Goal: Task Accomplishment & Management: Use online tool/utility

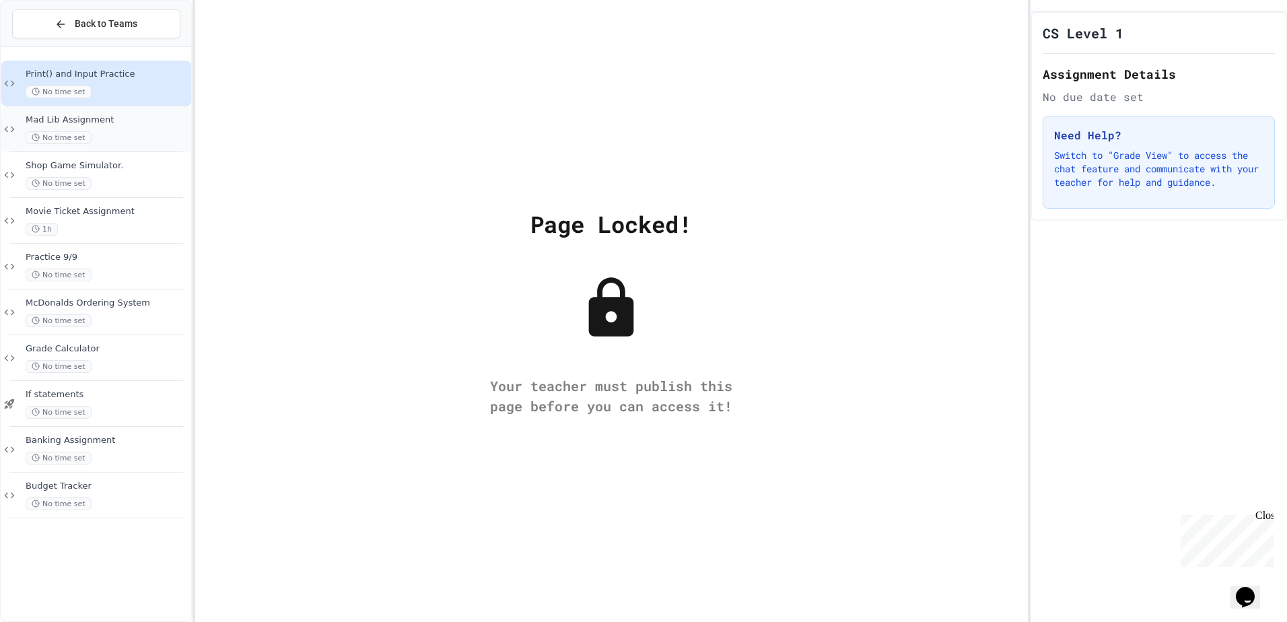
click at [130, 114] on span "Mad Lib Assignment" at bounding box center [107, 119] width 163 height 11
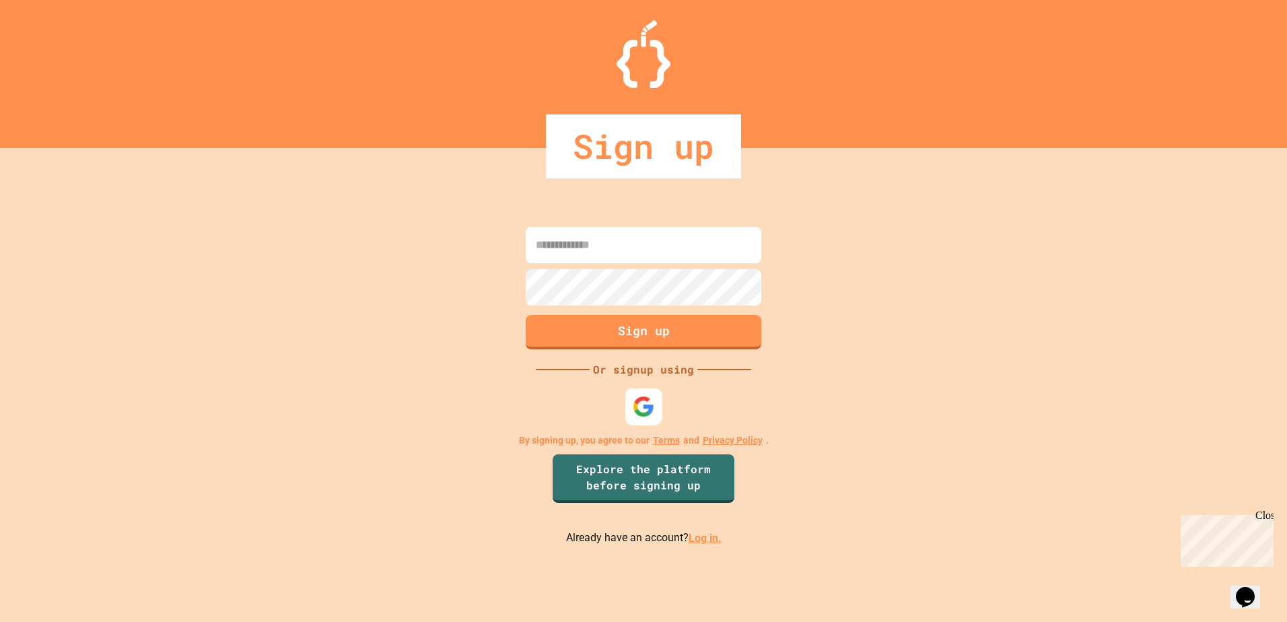
click at [637, 403] on img at bounding box center [644, 407] width 22 height 22
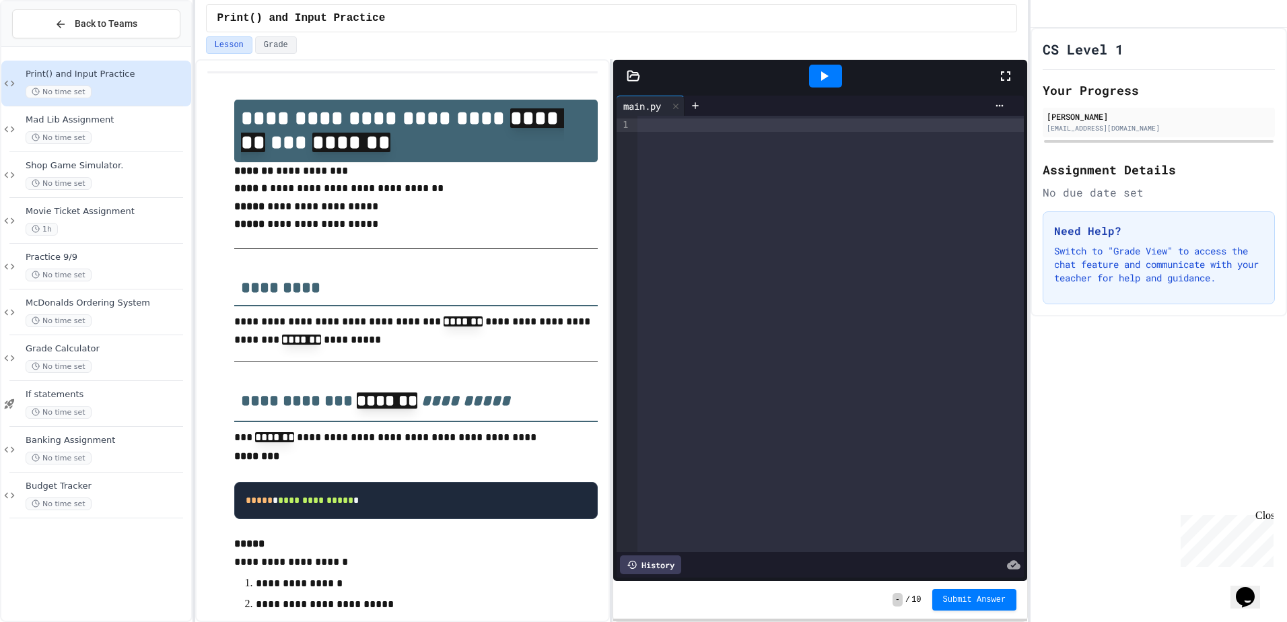
click at [1117, 285] on p "Switch to "Grade View" to access the chat feature and communicate with your tea…" at bounding box center [1158, 264] width 209 height 40
click at [661, 129] on div at bounding box center [831, 125] width 387 height 13
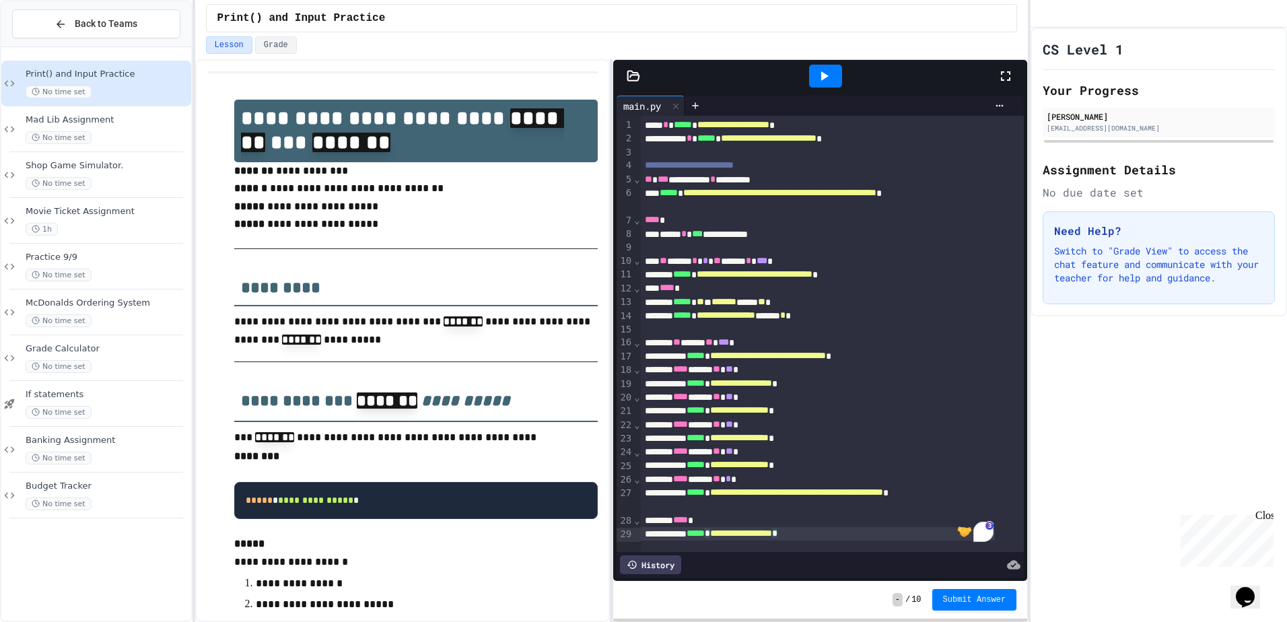
scroll to position [13, 0]
click at [813, 55] on div "Lesson Grade" at bounding box center [612, 47] width 834 height 23
click at [817, 66] on div at bounding box center [825, 76] width 33 height 23
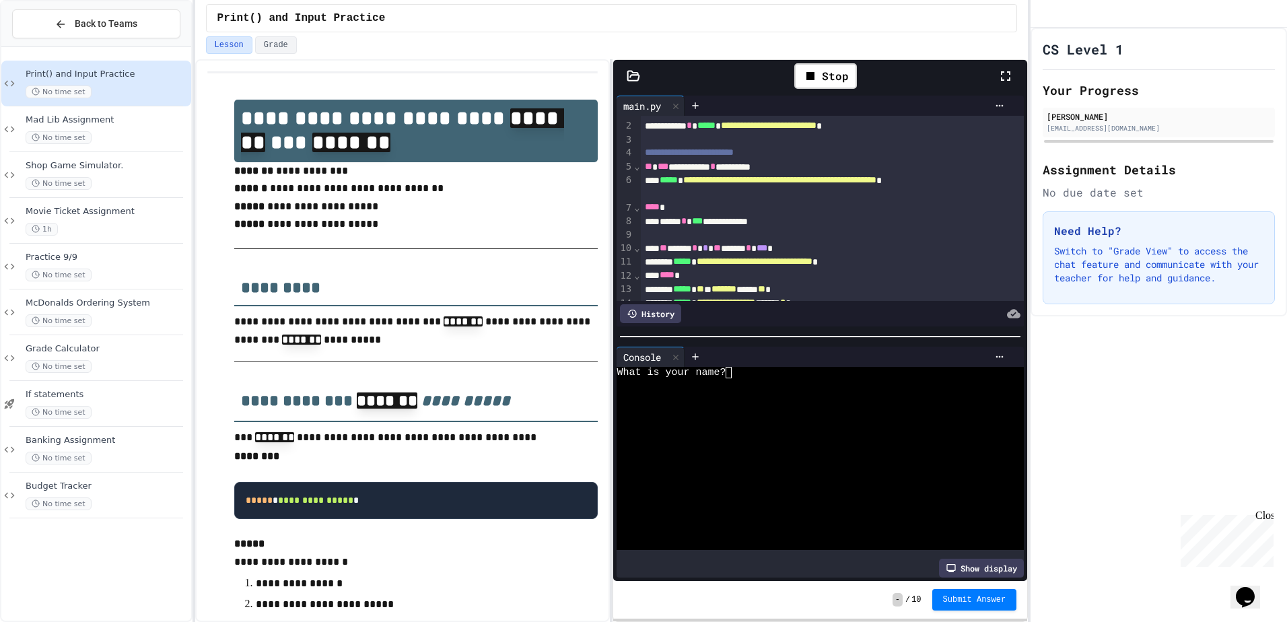
click at [733, 367] on textarea "Terminal input" at bounding box center [735, 372] width 6 height 11
click at [618, 407] on textarea "Terminal input" at bounding box center [620, 406] width 6 height 11
click at [621, 403] on textarea "Terminal input" at bounding box center [620, 406] width 6 height 11
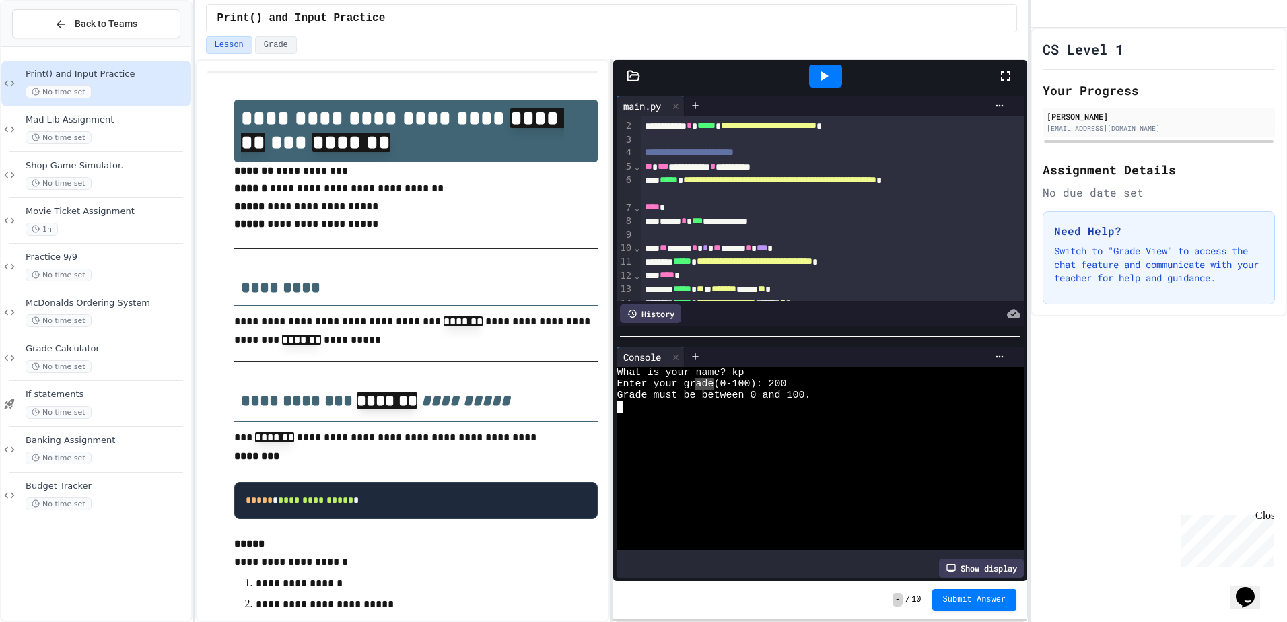
drag, startPoint x: 698, startPoint y: 384, endPoint x: 724, endPoint y: 385, distance: 26.3
click at [824, 69] on icon at bounding box center [824, 76] width 16 height 16
click at [735, 367] on textarea "Terminal input" at bounding box center [735, 372] width 6 height 11
click at [781, 380] on div "Enter your grade (0-100):" at bounding box center [808, 383] width 382 height 11
click at [778, 380] on textarea "Terminal input" at bounding box center [777, 383] width 6 height 11
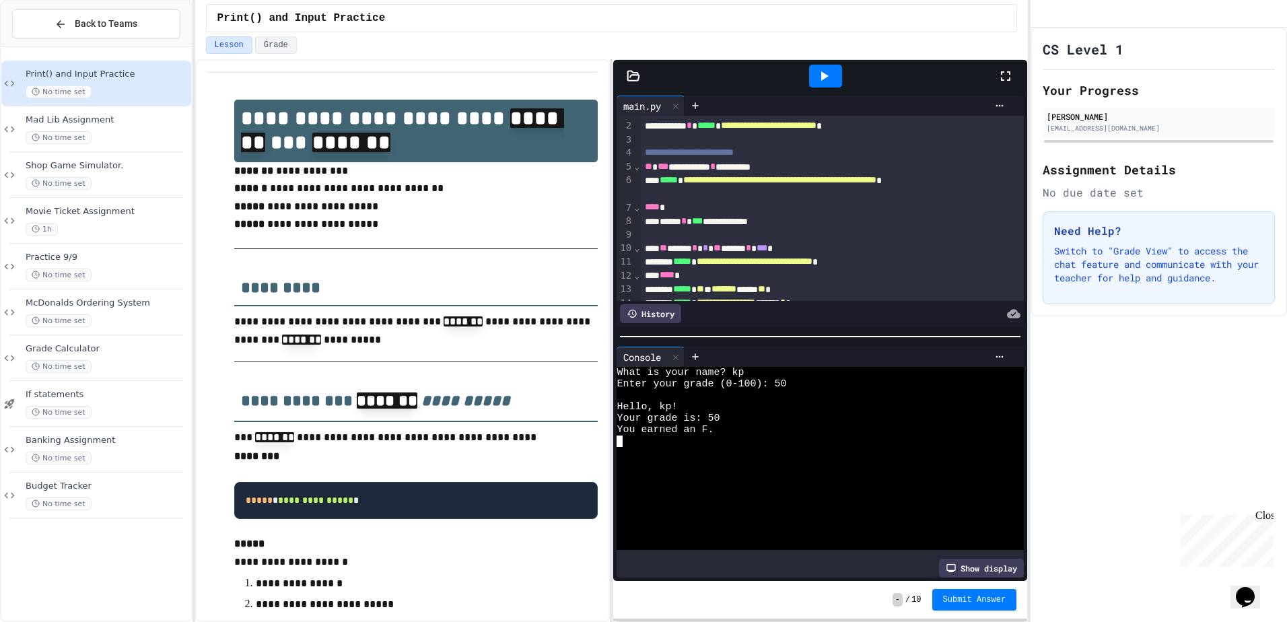
click at [619, 436] on textarea "Terminal input" at bounding box center [620, 441] width 6 height 11
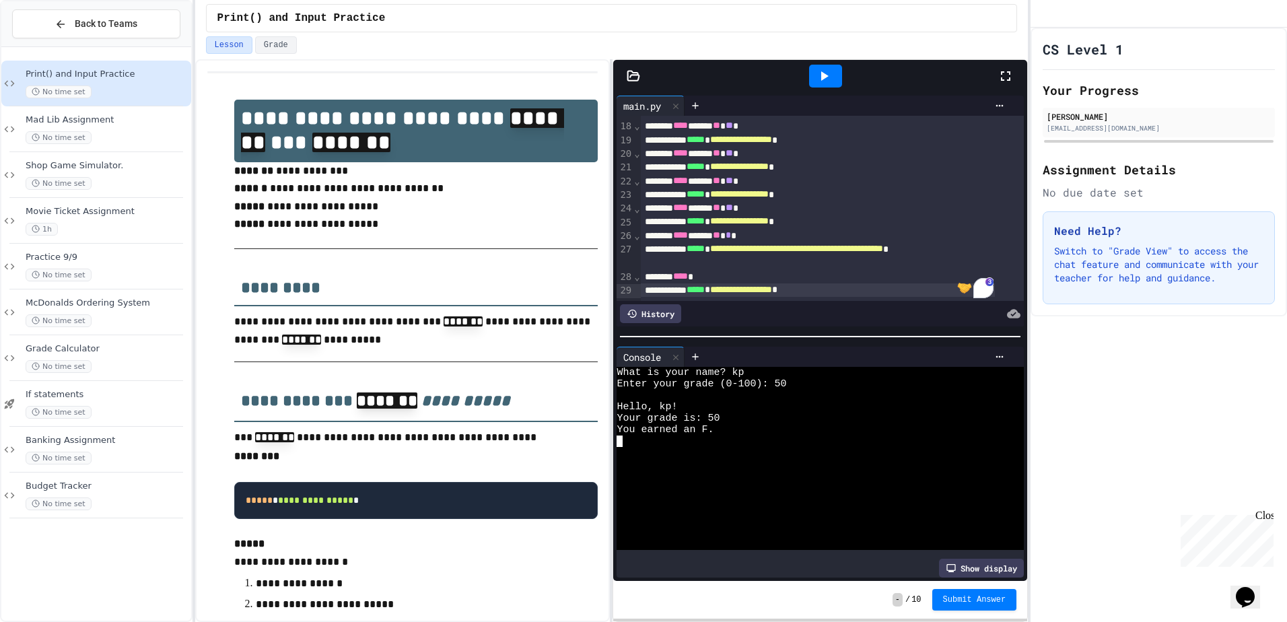
scroll to position [0, 0]
